Goal: Task Accomplishment & Management: Manage account settings

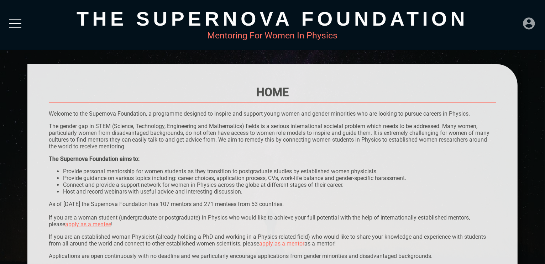
click at [533, 30] on icon at bounding box center [529, 23] width 14 height 14
click at [516, 22] on div "LOGIN" at bounding box center [505, 21] width 23 height 14
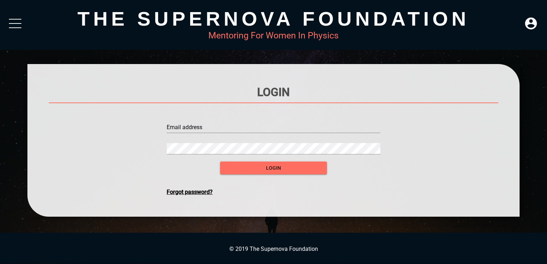
type input "admin@admin.co.za"
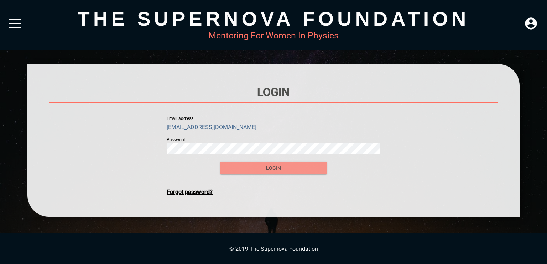
click at [245, 164] on span "login" at bounding box center [273, 168] width 95 height 9
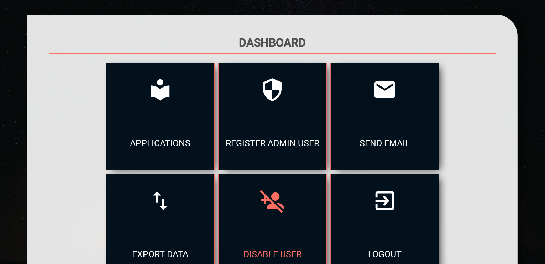
scroll to position [102, 0]
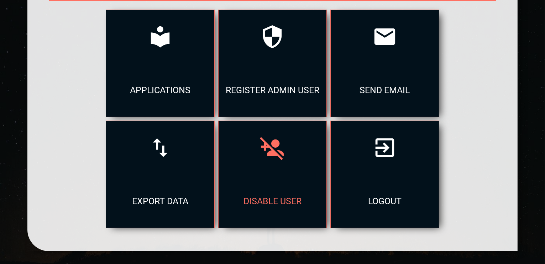
click at [286, 196] on div "disable user" at bounding box center [272, 200] width 108 height 53
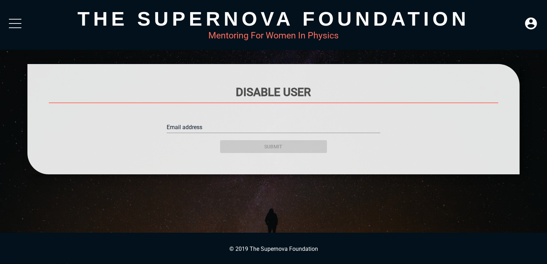
click at [241, 129] on input "text" at bounding box center [273, 127] width 213 height 11
click at [284, 127] on input "text" at bounding box center [273, 127] width 213 height 11
paste input "annachrys97@gmail.com"
type input "annachrys97@gmail.com"
click at [284, 148] on div "submit" at bounding box center [273, 142] width 107 height 21
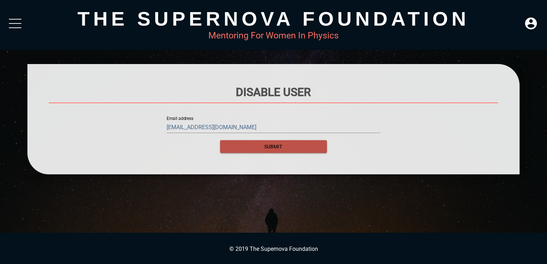
click at [284, 148] on span "submit" at bounding box center [273, 146] width 95 height 9
